Goal: Information Seeking & Learning: Learn about a topic

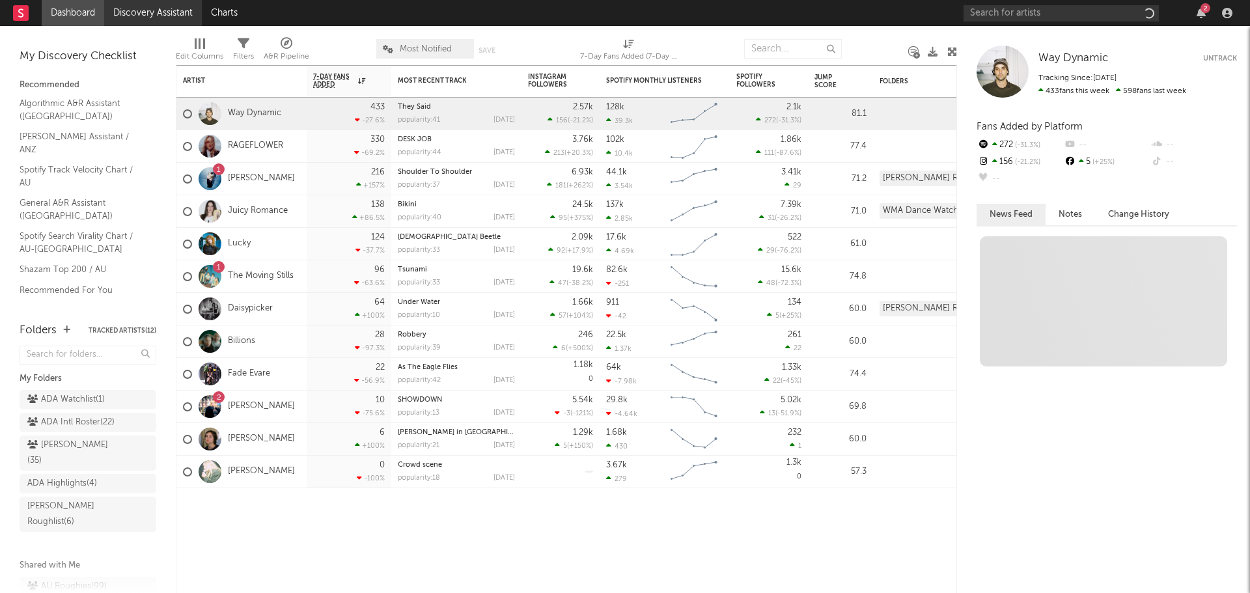
click at [160, 12] on link "Discovery Assistant" at bounding box center [153, 13] width 98 height 26
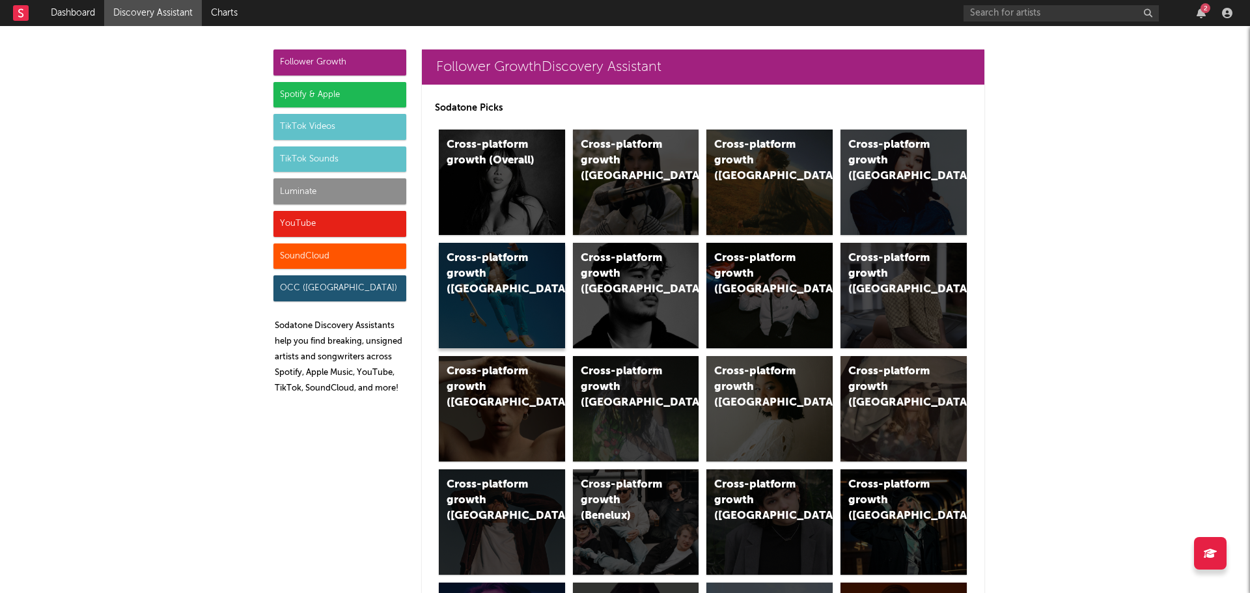
click at [507, 257] on div "Cross-platform growth (Australia)" at bounding box center [491, 274] width 89 height 47
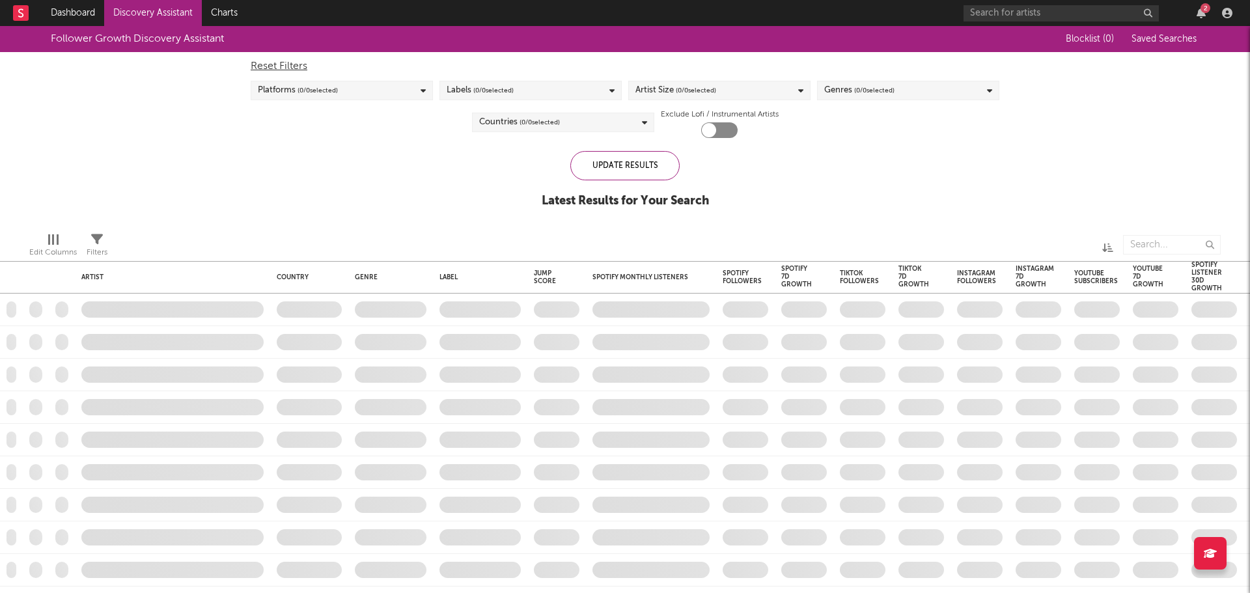
checkbox input "true"
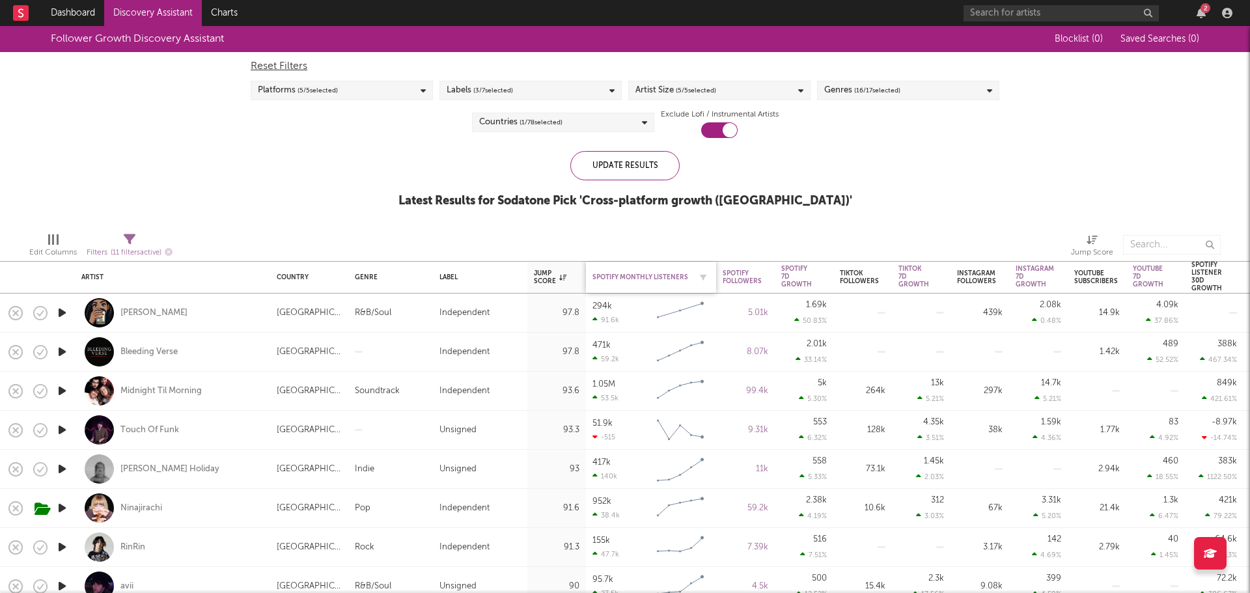
click at [599, 276] on div "Spotify Monthly Listeners" at bounding box center [642, 278] width 98 height 8
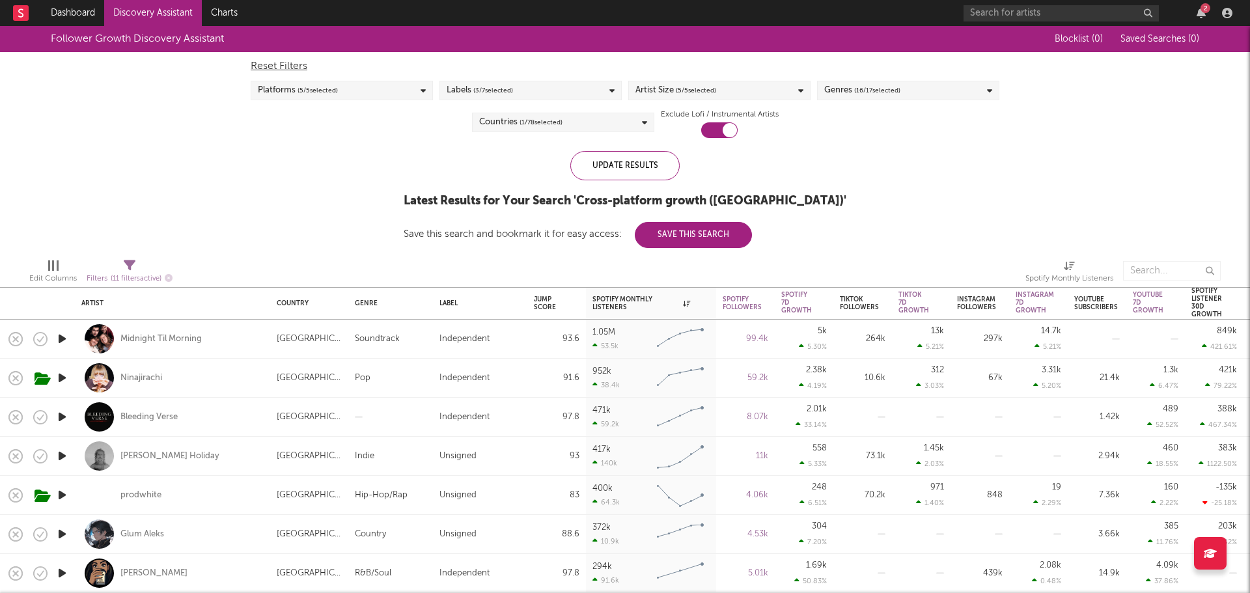
click at [320, 147] on div "Follower Growth Discovery Assistant Blocklist ( 0 ) Saved Searches ( 0 ) Reset …" at bounding box center [625, 137] width 1250 height 222
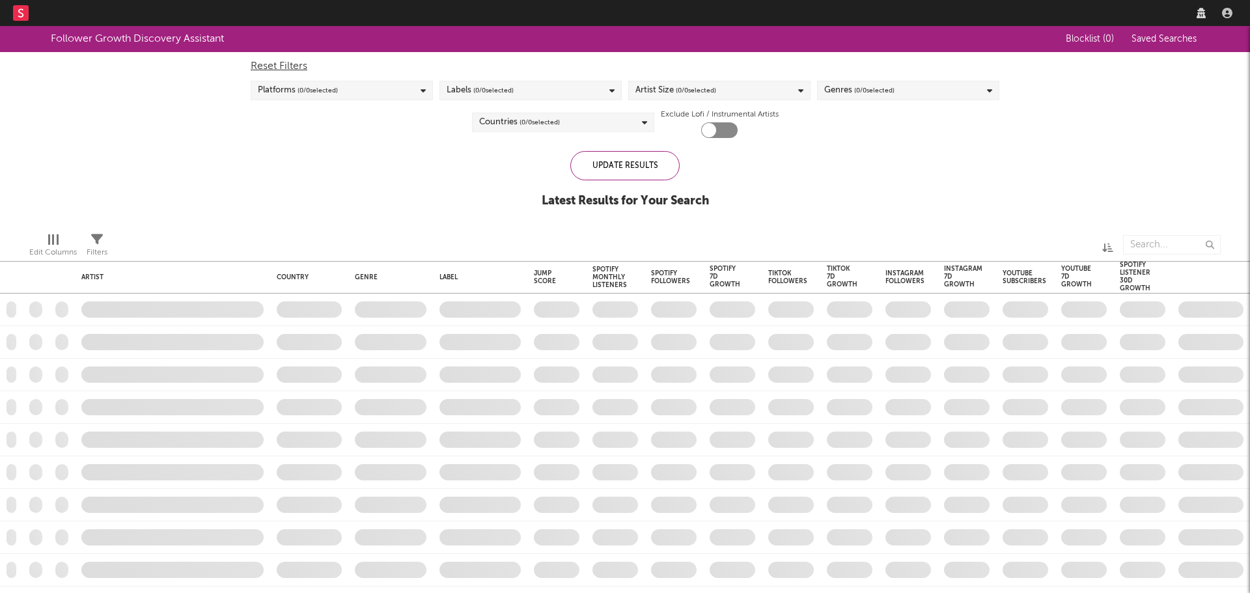
checkbox input "true"
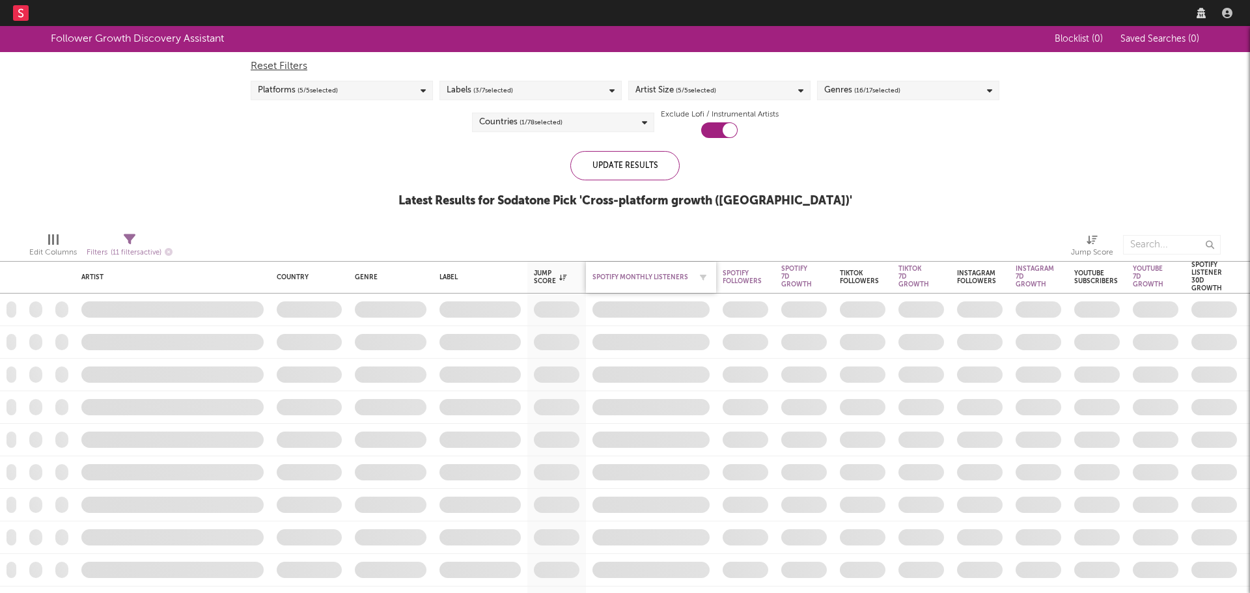
click at [607, 274] on div "Spotify Monthly Listeners" at bounding box center [642, 278] width 98 height 8
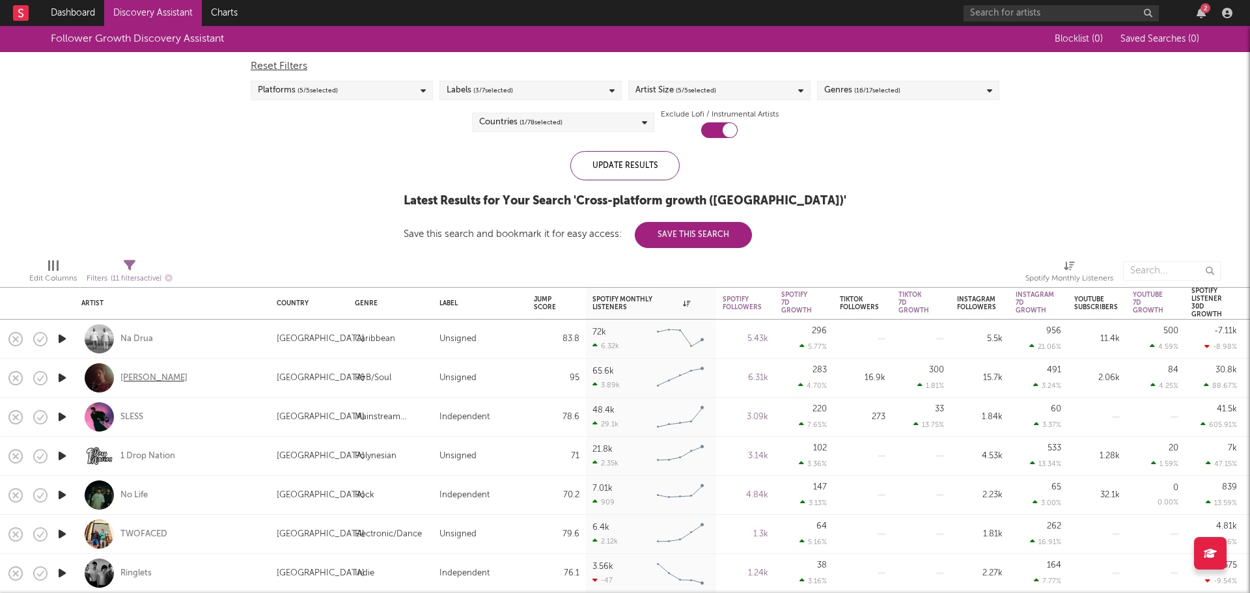
click at [142, 373] on div "[PERSON_NAME]" at bounding box center [153, 379] width 67 height 12
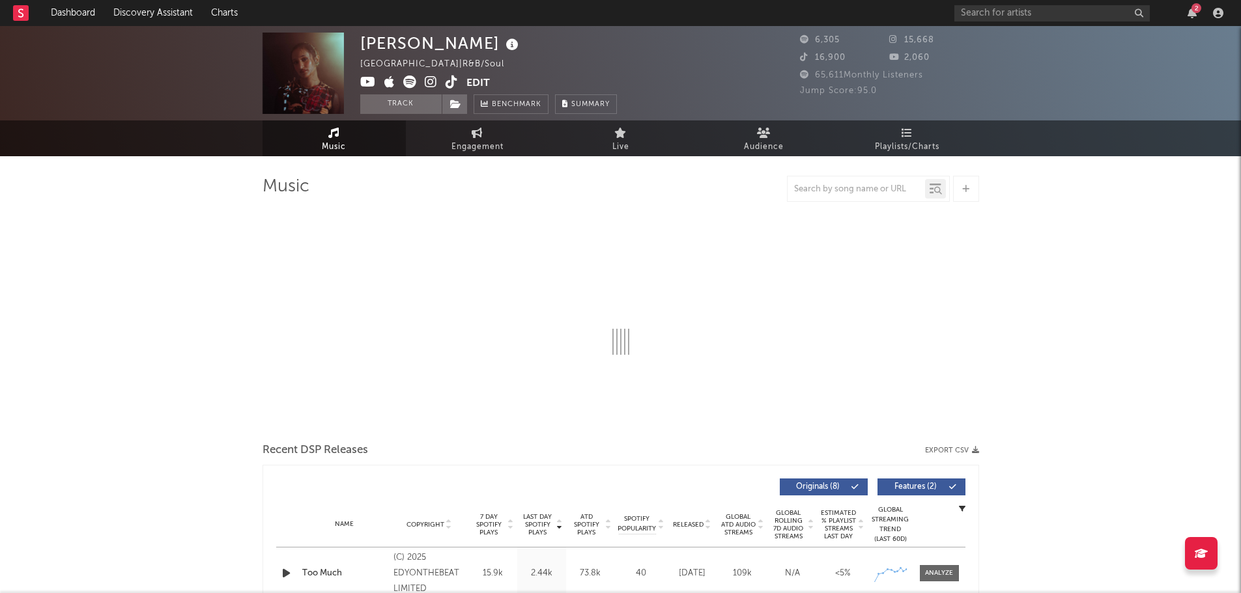
click at [286, 80] on img at bounding box center [302, 73] width 81 height 81
select select "1w"
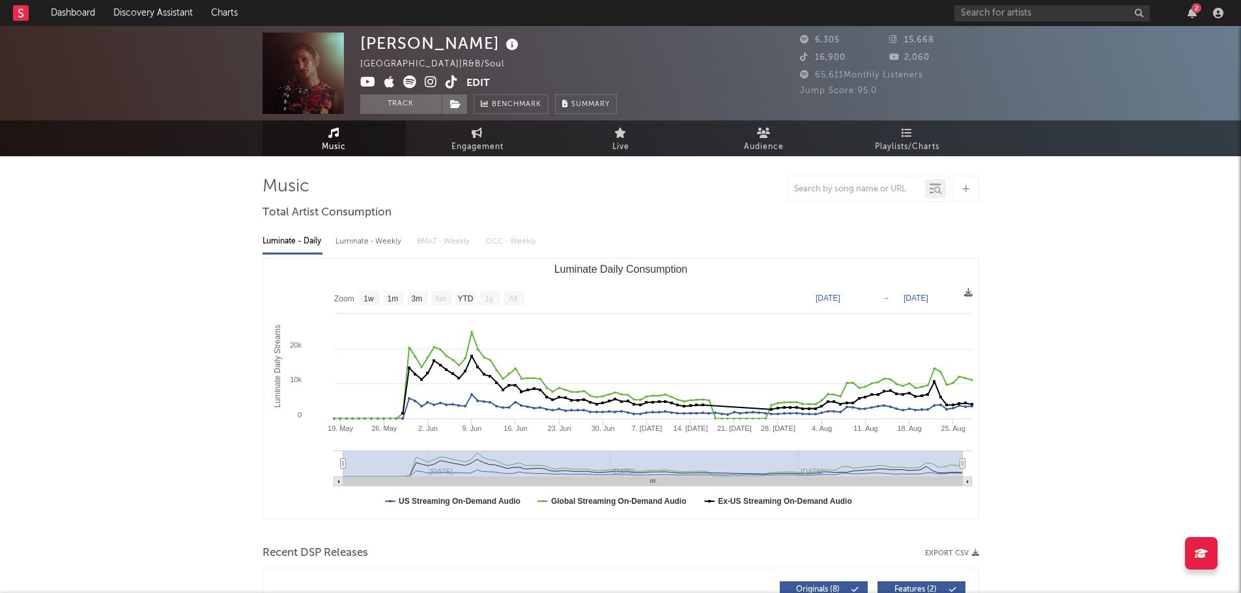
click at [412, 86] on icon at bounding box center [409, 82] width 13 height 13
click at [371, 80] on icon at bounding box center [368, 82] width 16 height 13
click at [1192, 18] on icon "button" at bounding box center [1191, 13] width 9 height 10
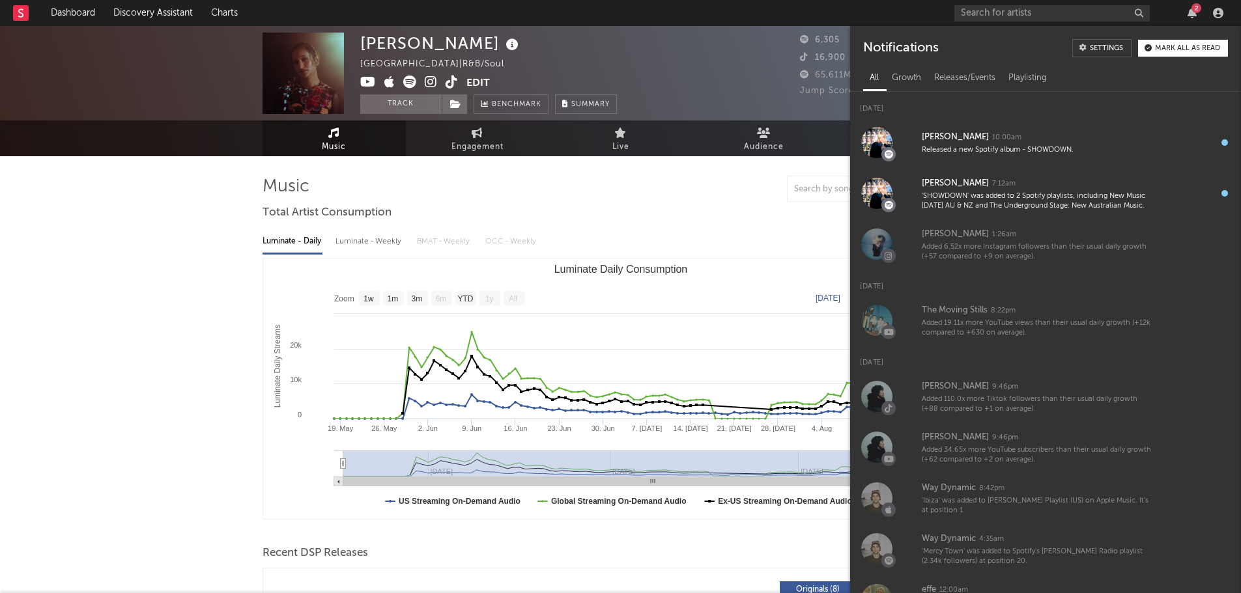
click at [1168, 55] on button "Mark all as read" at bounding box center [1183, 48] width 90 height 17
click at [1188, 12] on icon "button" at bounding box center [1191, 13] width 9 height 10
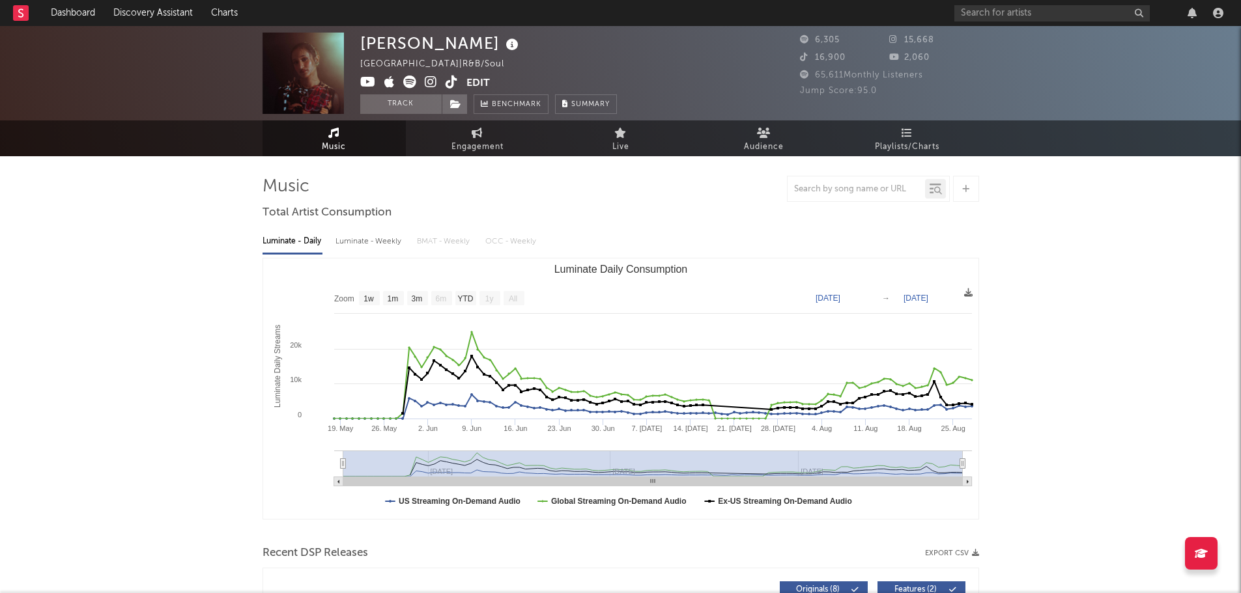
click at [397, 101] on button "Track" at bounding box center [400, 104] width 81 height 20
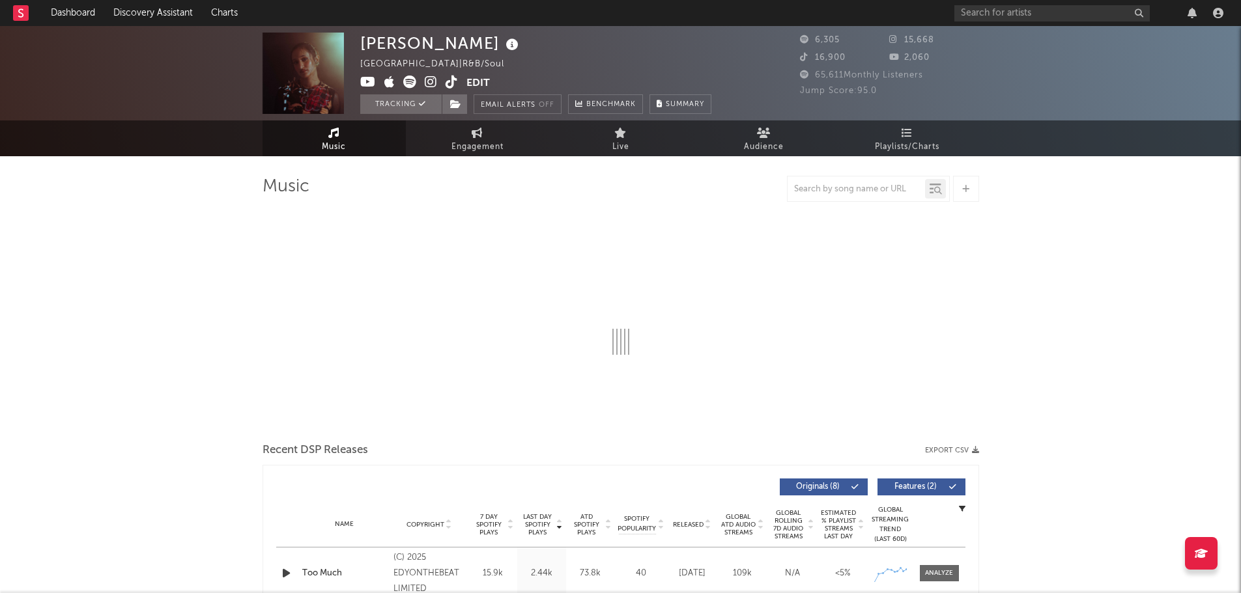
click at [416, 36] on div "[PERSON_NAME]" at bounding box center [441, 43] width 162 height 21
select select "1w"
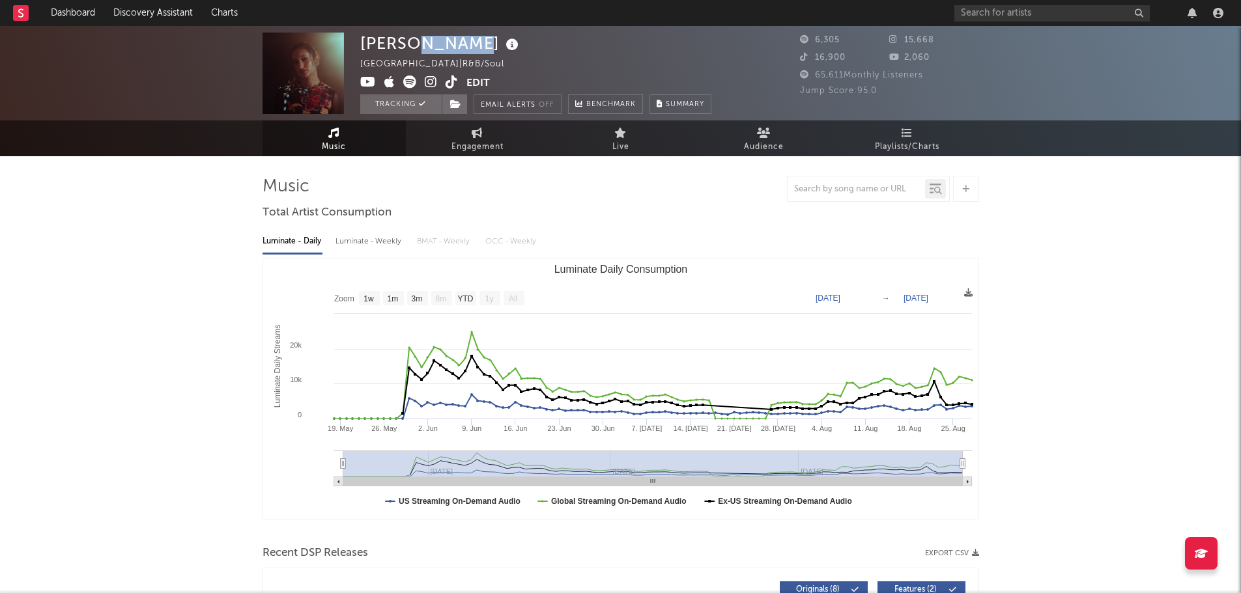
click at [416, 36] on div "[PERSON_NAME]" at bounding box center [441, 43] width 162 height 21
copy div "[PERSON_NAME]"
click at [408, 83] on icon at bounding box center [409, 82] width 13 height 13
